Goal: Information Seeking & Learning: Learn about a topic

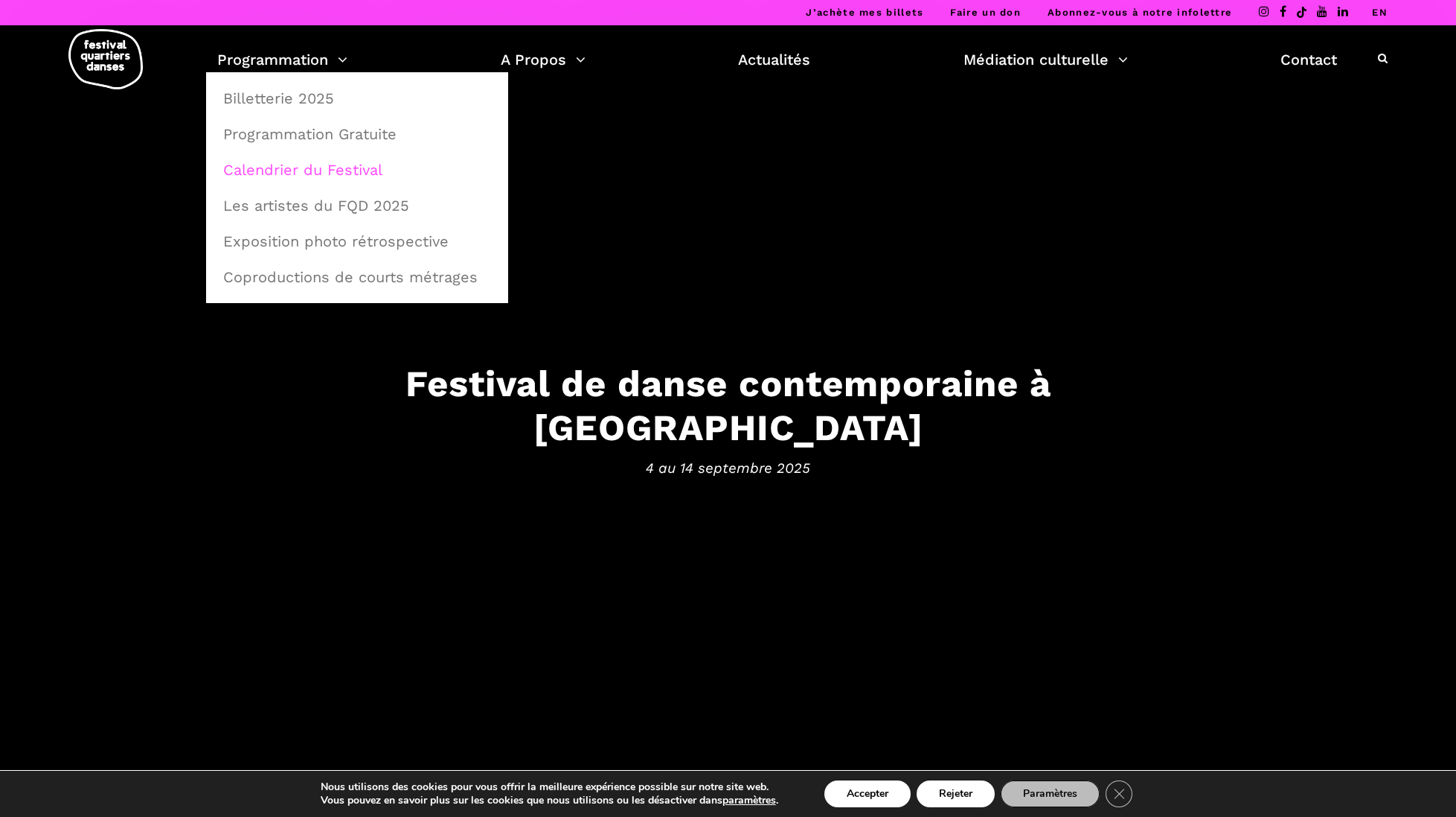
click at [312, 164] on link "Calendrier du Festival" at bounding box center [357, 169] width 285 height 34
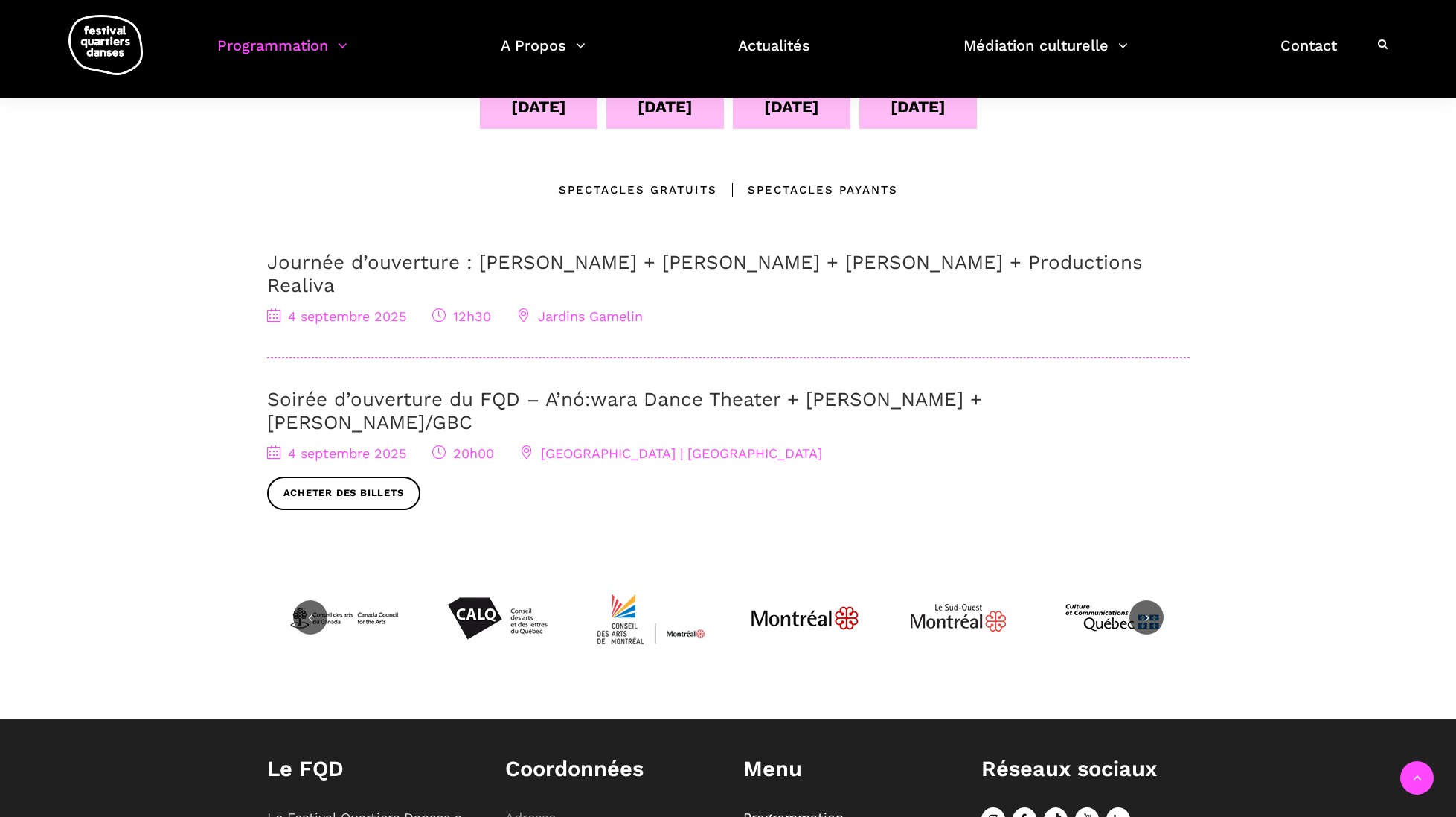
scroll to position [397, 0]
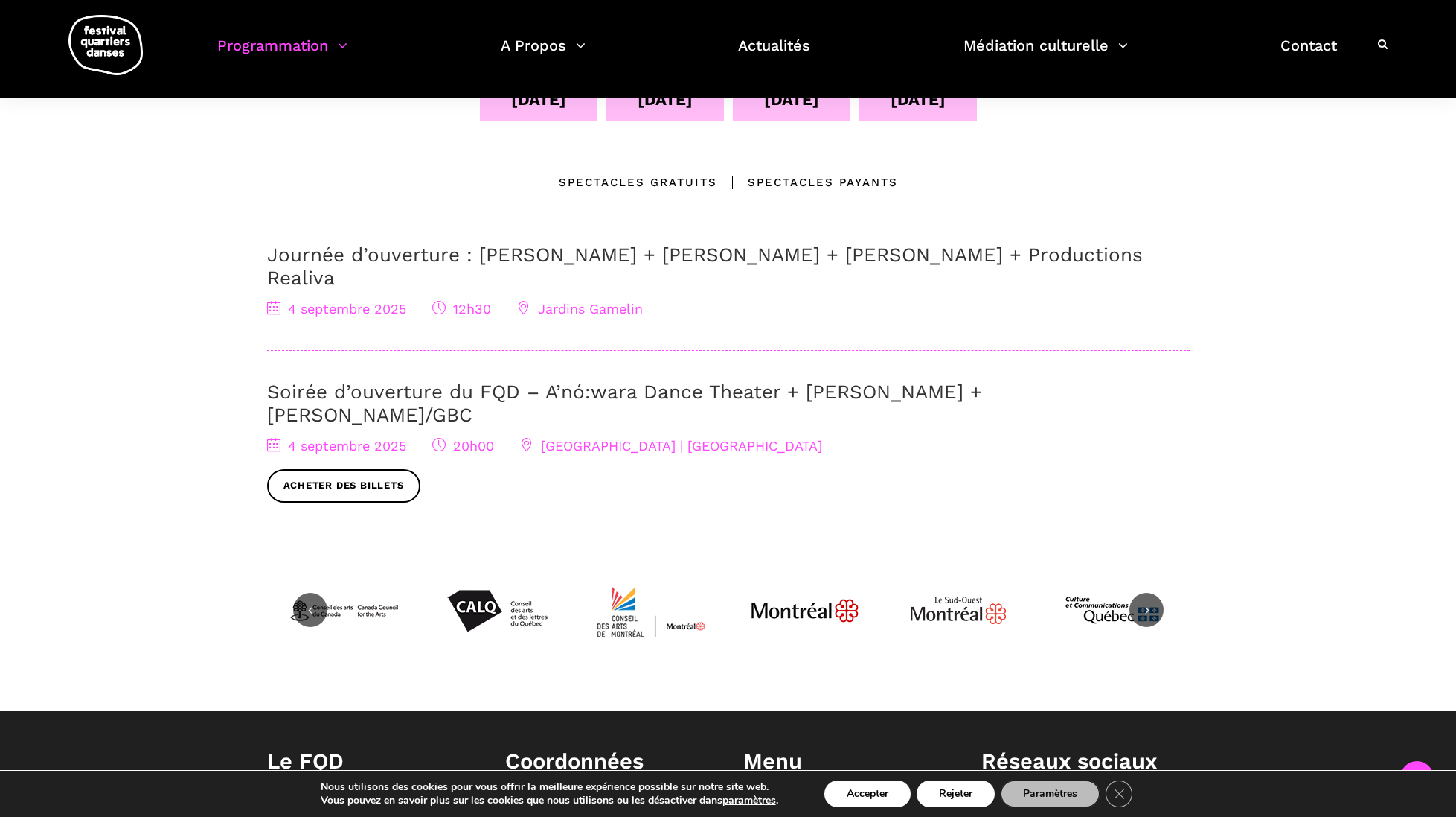
click at [431, 254] on link "Journée d’ouverture : Jake Poloz + Lamont + Morgane Guillou + Productions Reali…" at bounding box center [705, 267] width 876 height 46
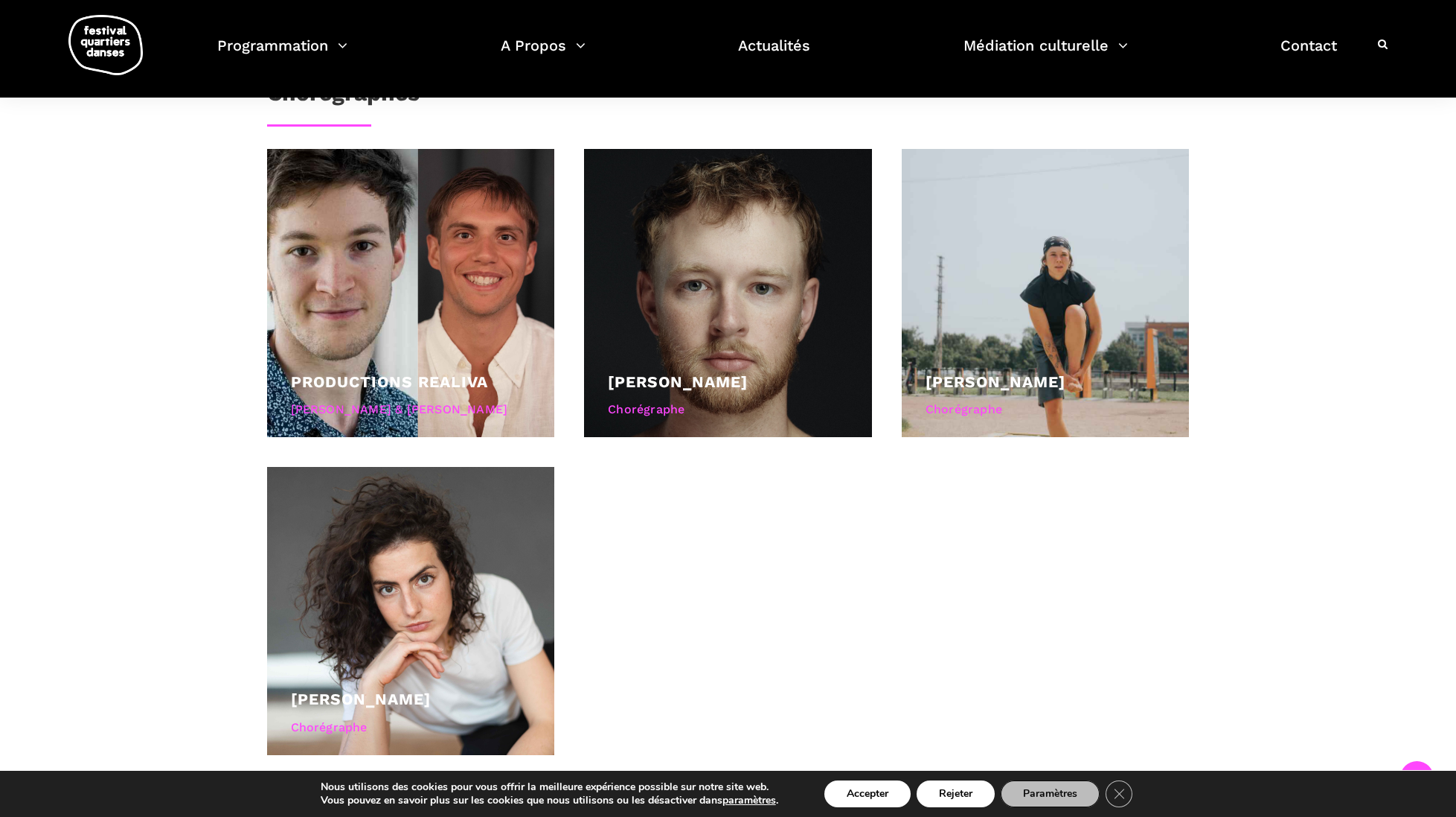
scroll to position [981, 0]
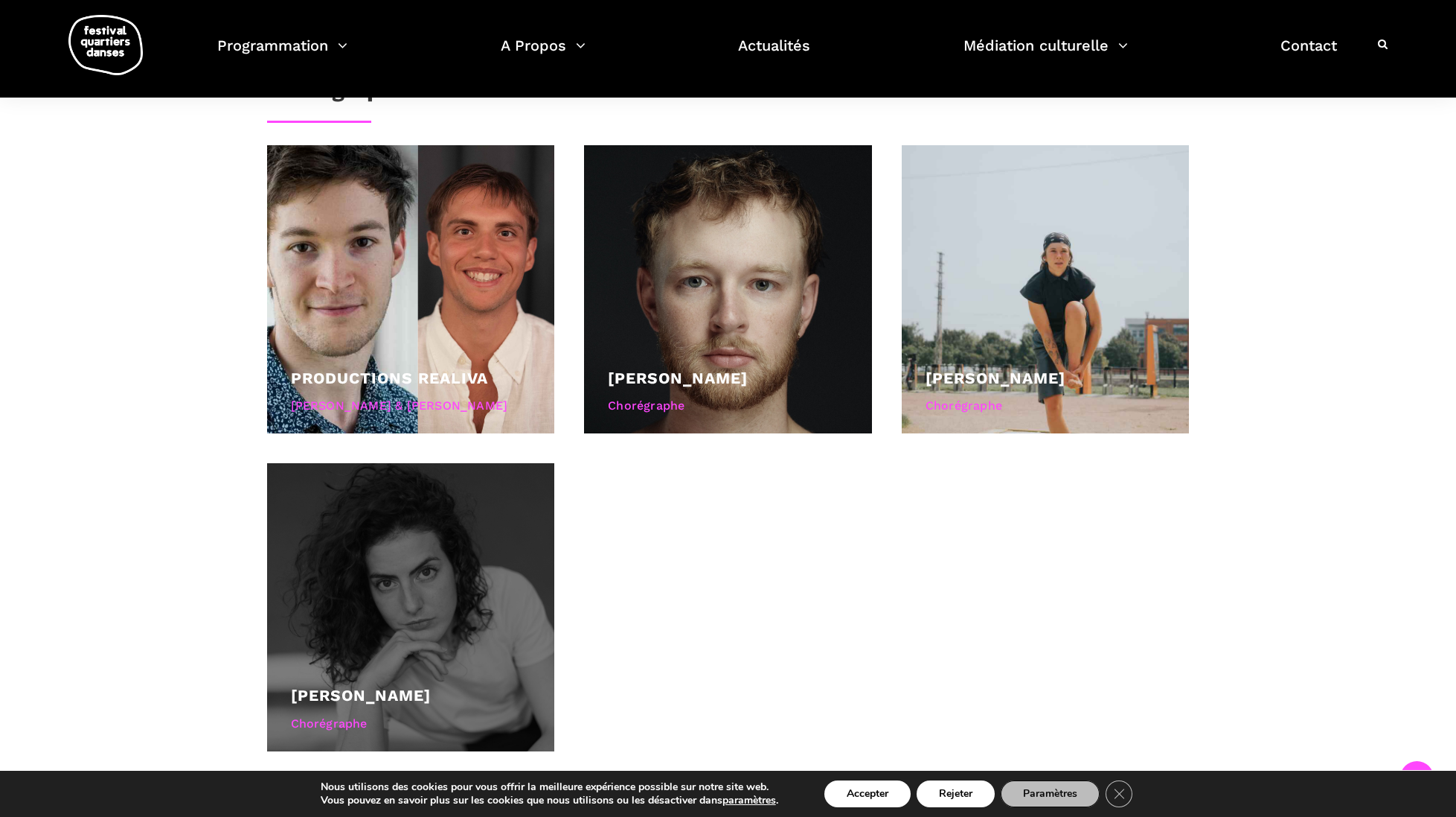
click at [447, 566] on div at bounding box center [411, 607] width 288 height 289
